Goal: Task Accomplishment & Management: Manage account settings

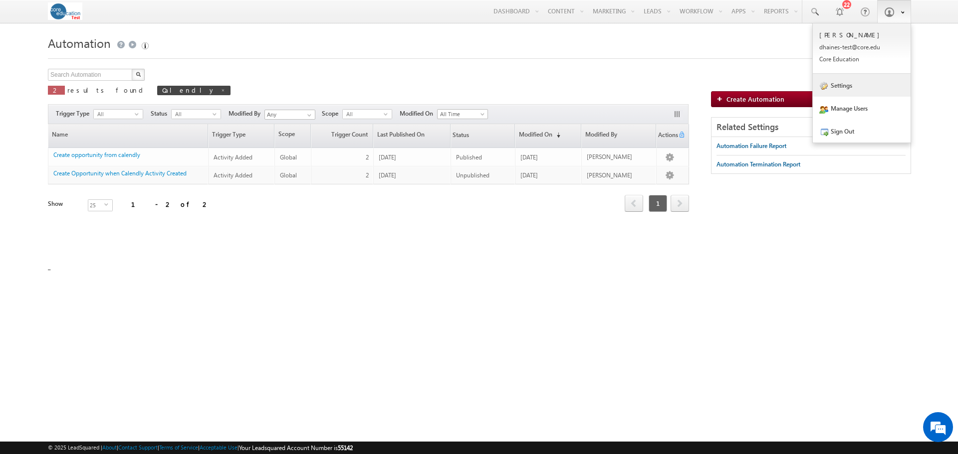
click at [839, 86] on link "Settings" at bounding box center [862, 85] width 98 height 23
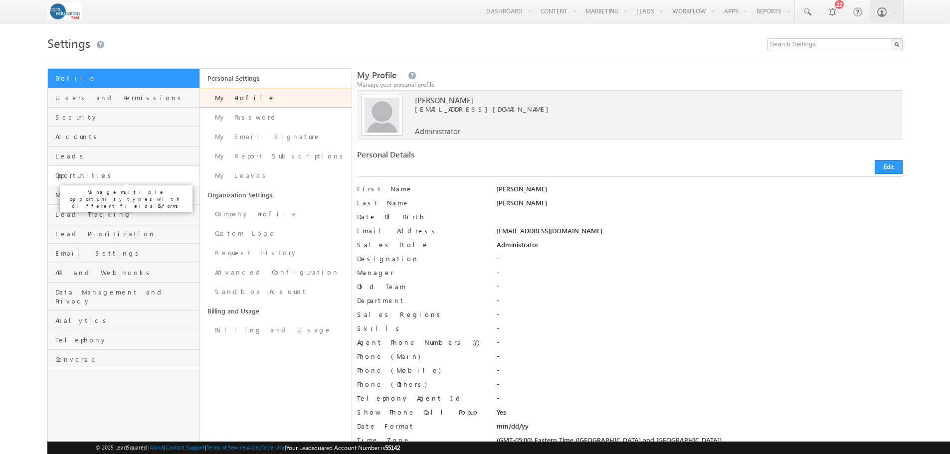
click at [70, 173] on span "Opportunities" at bounding box center [125, 175] width 141 height 9
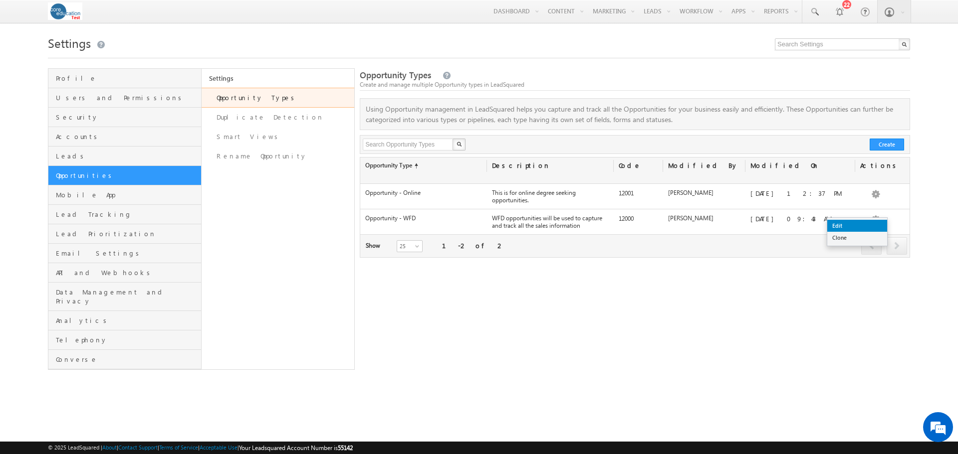
click at [846, 225] on link "Edit" at bounding box center [857, 226] width 60 height 12
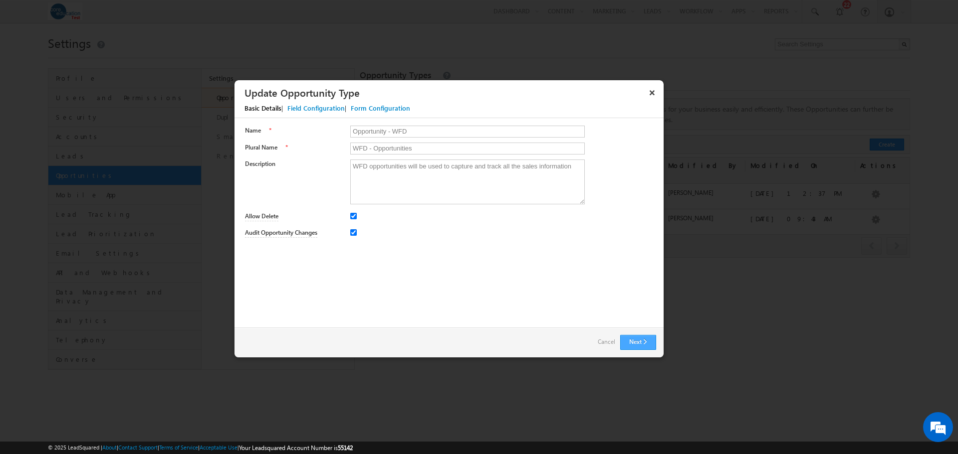
click at [643, 341] on button "Next" at bounding box center [638, 342] width 36 height 15
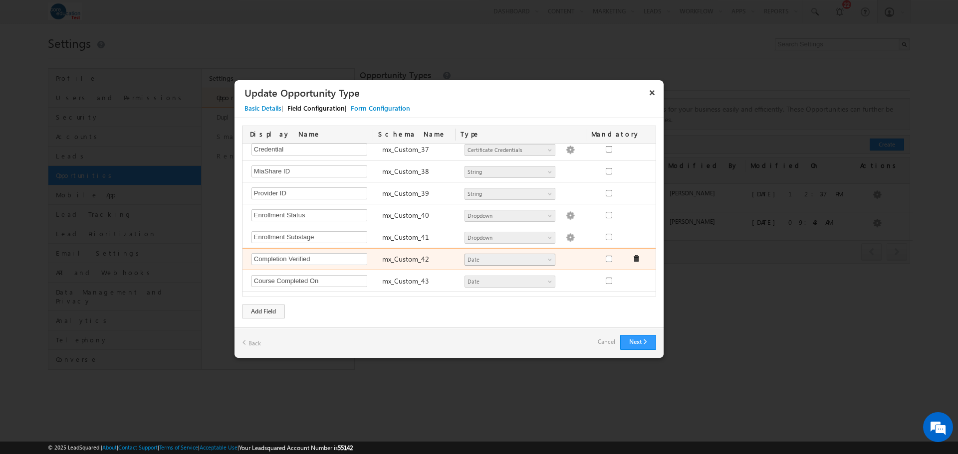
scroll to position [835, 0]
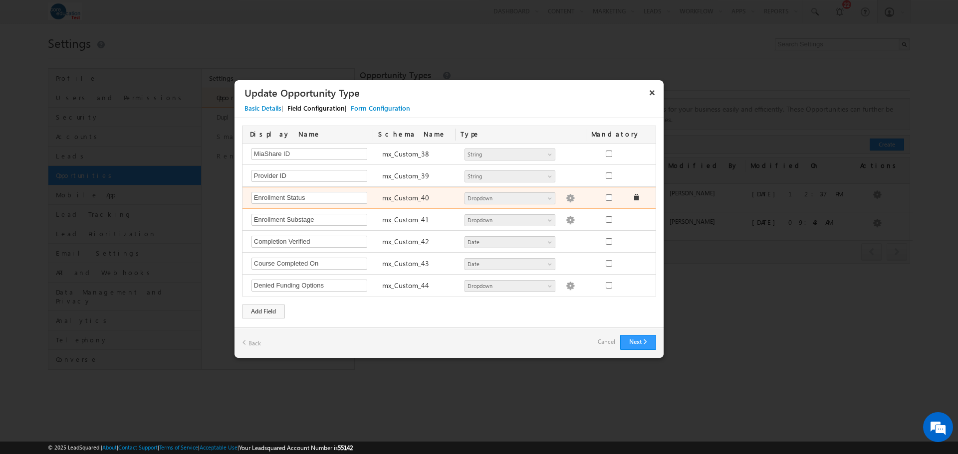
click at [566, 198] on img at bounding box center [570, 198] width 9 height 9
type textarea "Pending Enrolled Active Withdrawal Cancelled Completed"
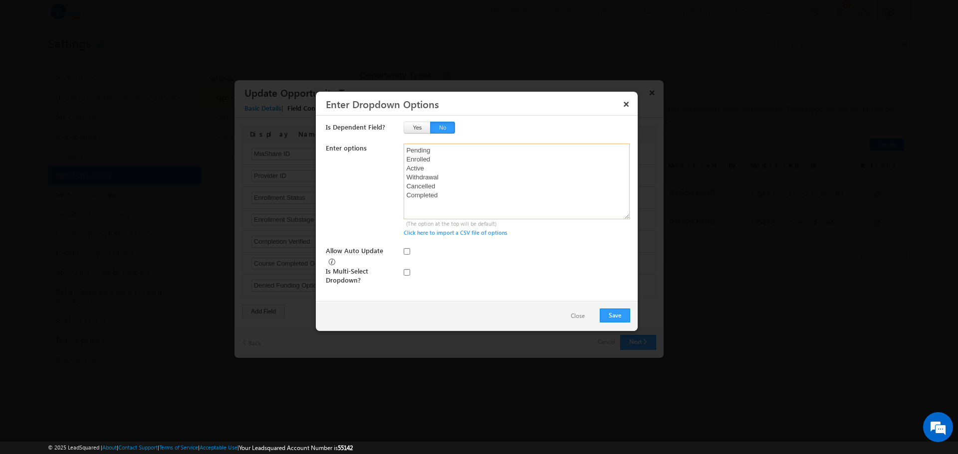
click at [406, 151] on textarea "Pending Enrolled Active Withdrawal Cancelled Completed" at bounding box center [517, 182] width 226 height 76
click at [577, 317] on button "Close" at bounding box center [578, 316] width 34 height 14
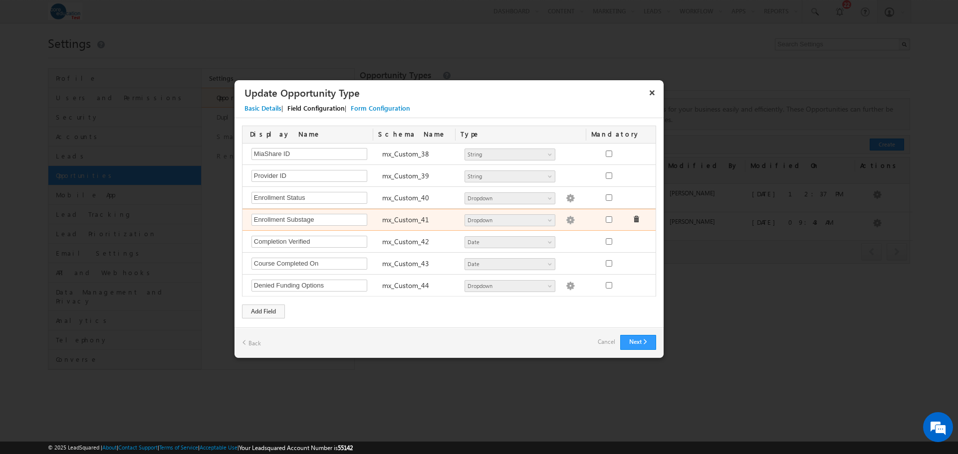
click at [566, 220] on img at bounding box center [570, 220] width 9 height 9
type textarea "Pending Enrollment Active Student At Risk Future Start Pending Clinicals Placed…"
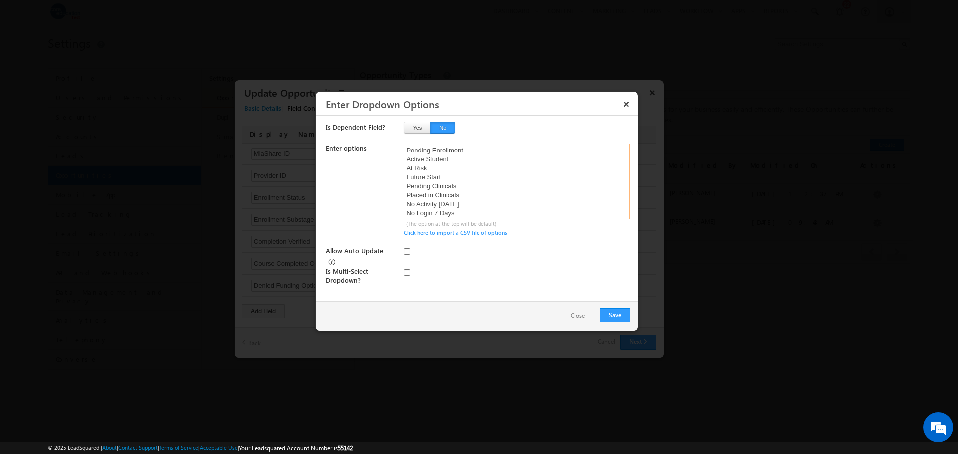
click at [422, 150] on textarea "Pending Enrollment Active Student At Risk Future Start Pending Clinicals Placed…" at bounding box center [517, 182] width 226 height 76
click at [582, 315] on button "Close" at bounding box center [578, 316] width 34 height 14
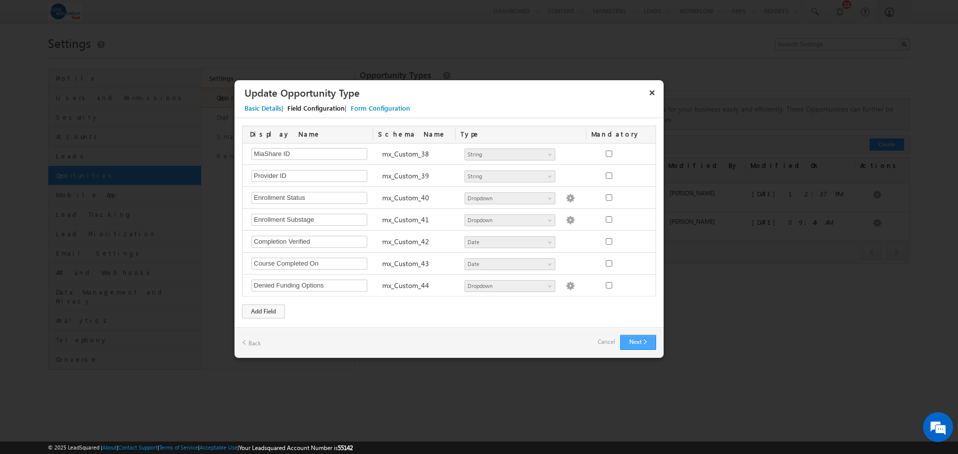
click at [640, 342] on button "Next" at bounding box center [638, 342] width 36 height 15
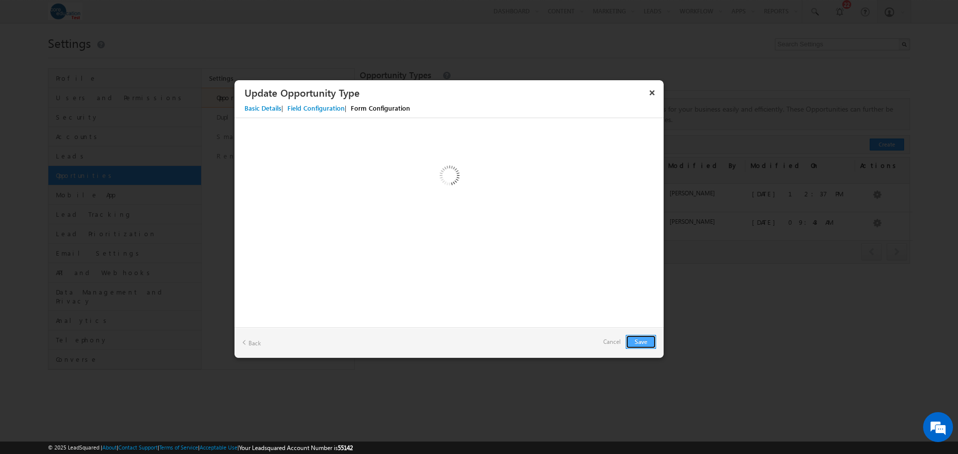
click at [647, 344] on button "Save" at bounding box center [641, 342] width 30 height 14
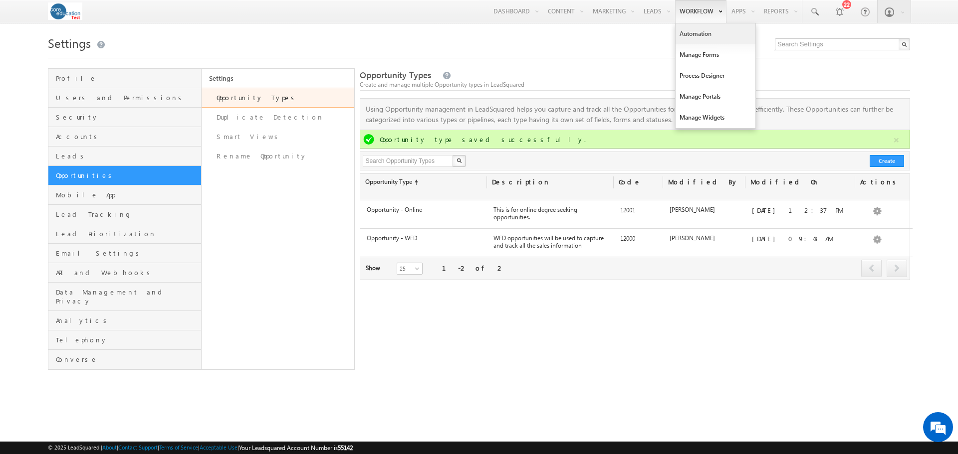
click at [693, 32] on link "Automation" at bounding box center [715, 33] width 80 height 21
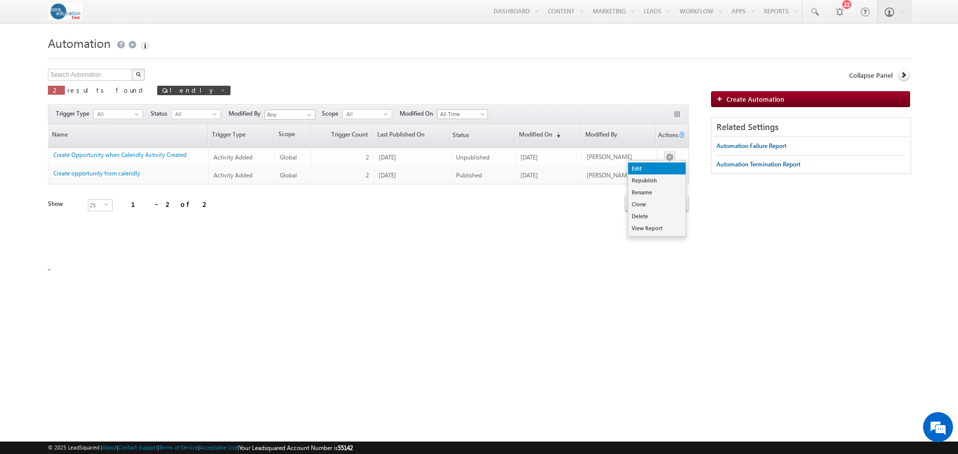
click at [639, 169] on link "Edit" at bounding box center [656, 169] width 57 height 12
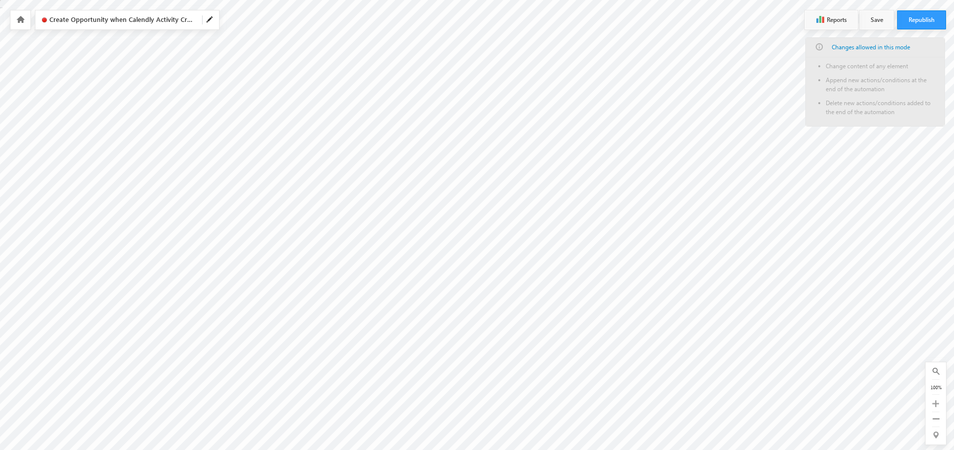
click at [15, 22] on link at bounding box center [19, 19] width 9 height 8
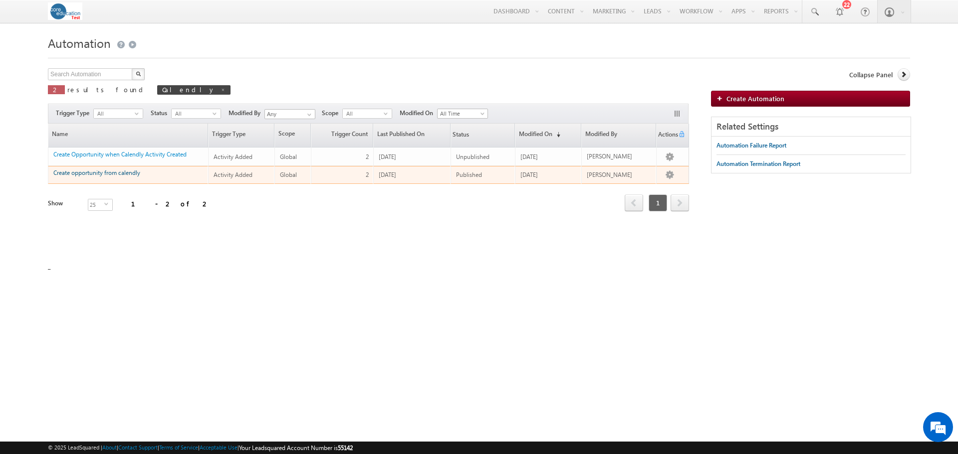
click at [131, 175] on link "Create opportunity from calendly" at bounding box center [96, 172] width 87 height 7
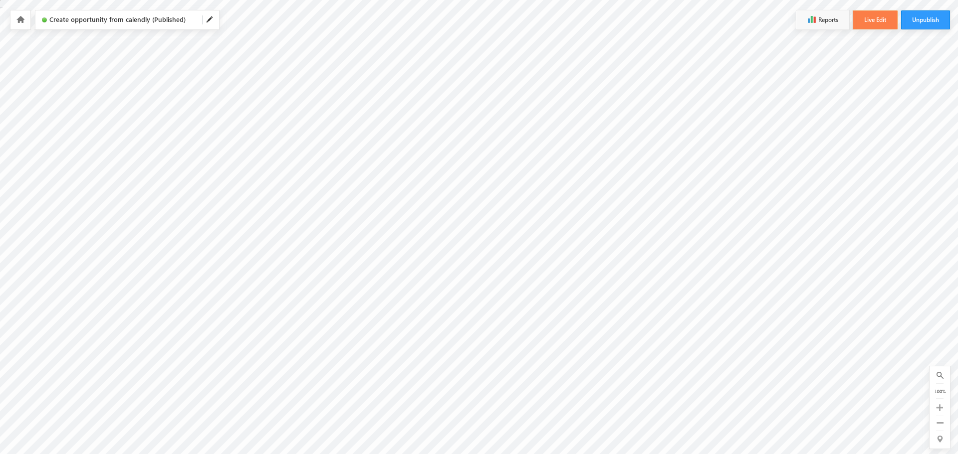
click at [876, 29] on button "Live Edit" at bounding box center [875, 19] width 45 height 19
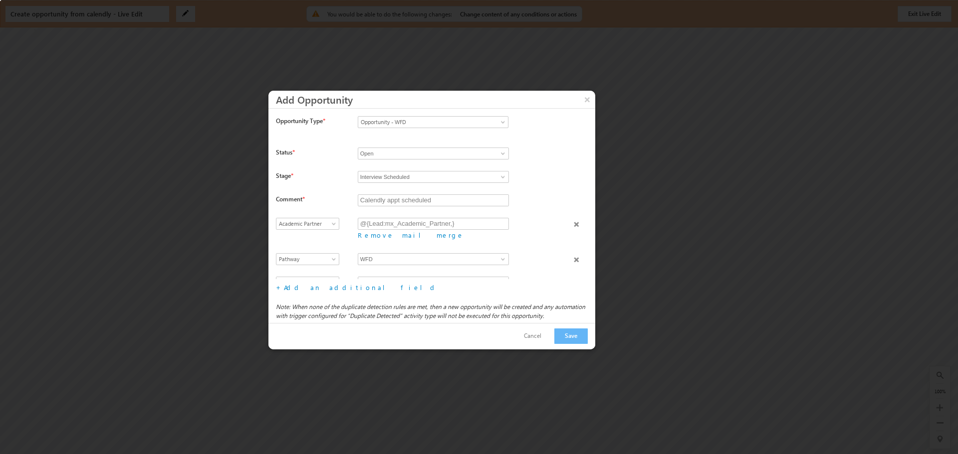
scroll to position [94, 0]
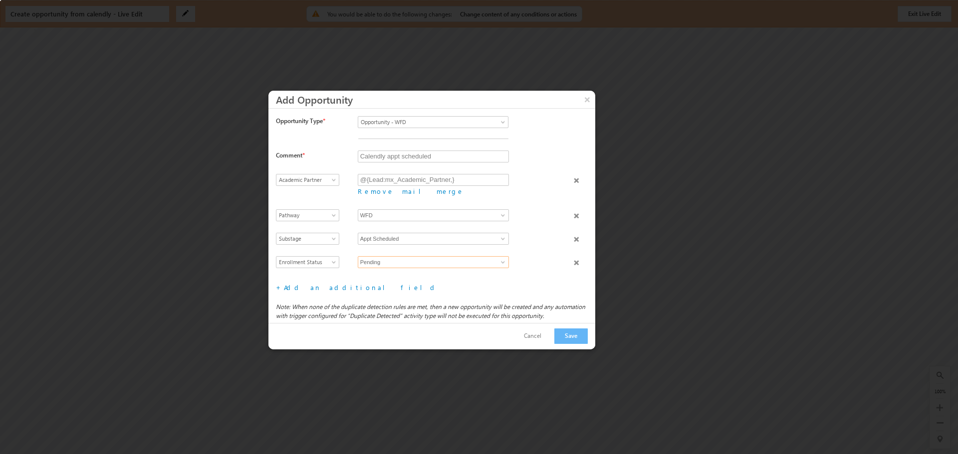
click at [423, 256] on input "Pending" at bounding box center [433, 262] width 151 height 12
click at [499, 258] on span at bounding box center [503, 262] width 8 height 8
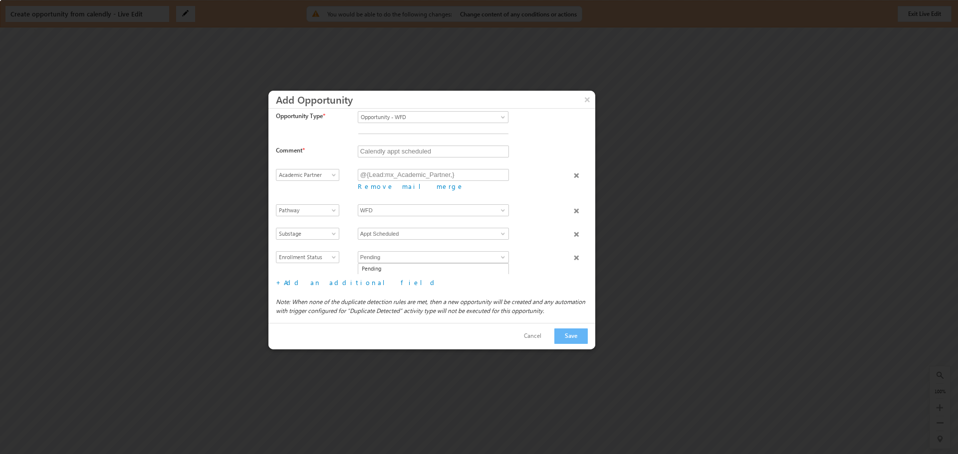
click at [520, 251] on div "Pending Enrolled Active Withdrawal Cancelled Completed Pending 6 results are av…" at bounding box center [463, 262] width 211 height 23
click at [501, 253] on span at bounding box center [503, 257] width 8 height 8
click at [521, 251] on div "Pending Enrolled Active Withdrawal Cancelled Completed Pending 6 results are av…" at bounding box center [463, 262] width 211 height 23
click at [584, 100] on button "×" at bounding box center [587, 99] width 16 height 17
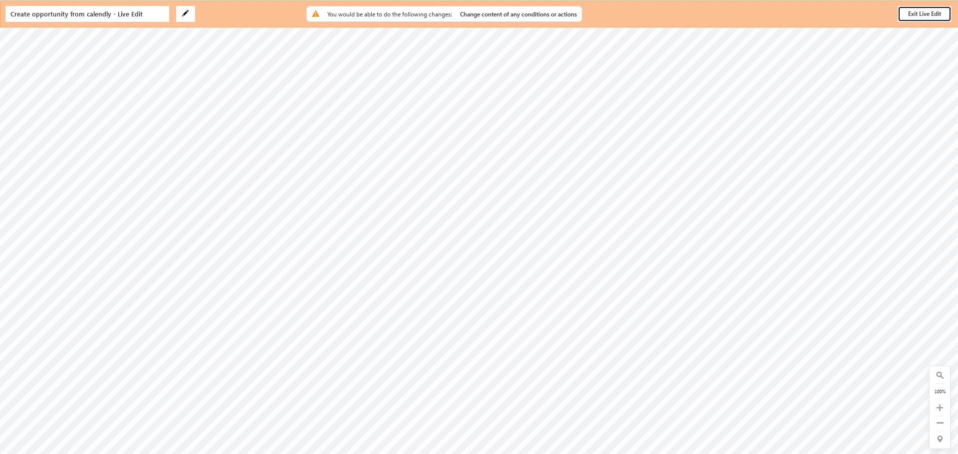
click at [907, 13] on button "Exit Live Edit" at bounding box center [924, 14] width 54 height 16
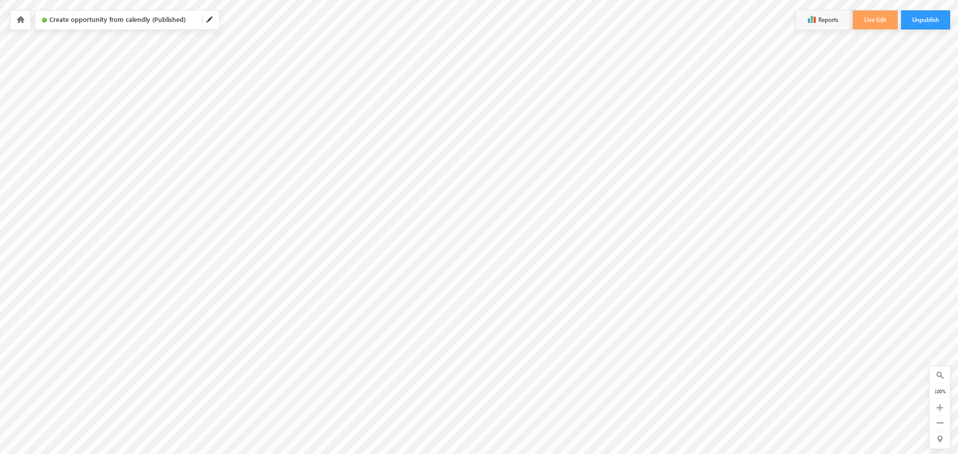
click at [16, 21] on icon at bounding box center [20, 19] width 8 height 7
